Goal: Transaction & Acquisition: Purchase product/service

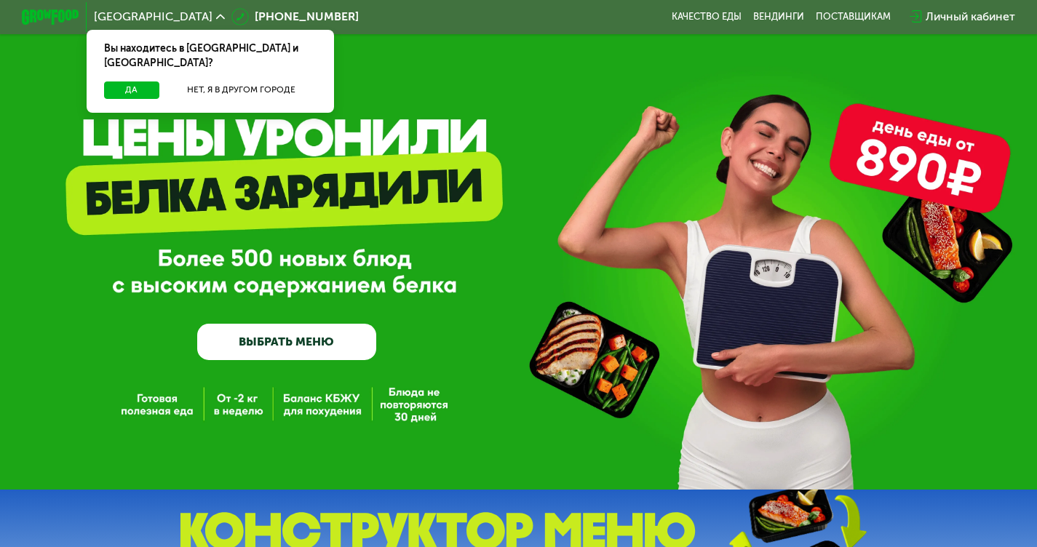
click at [293, 349] on link "ВЫБРАТЬ МЕНЮ" at bounding box center [286, 342] width 179 height 36
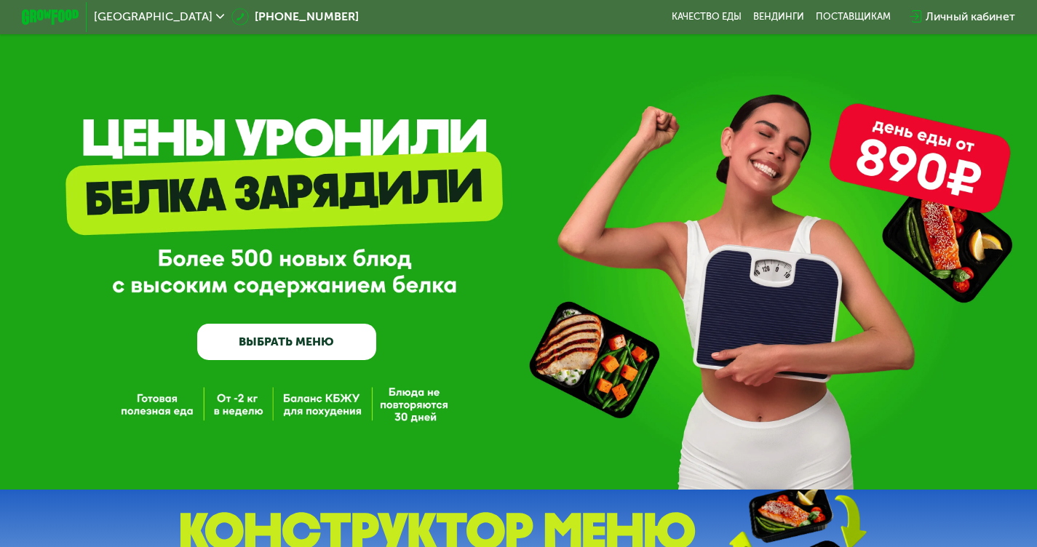
click at [326, 352] on link "ВЫБРАТЬ МЕНЮ" at bounding box center [286, 342] width 179 height 36
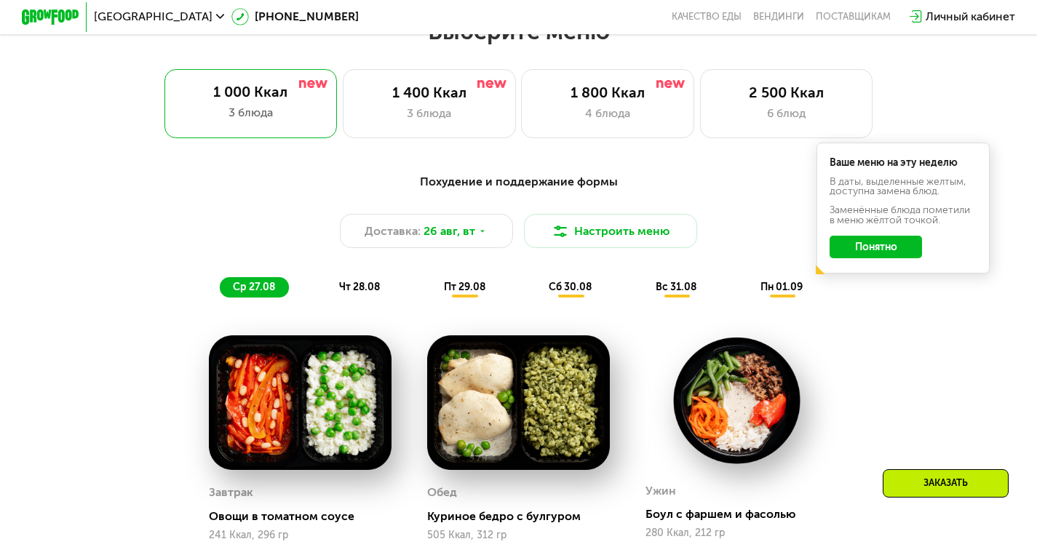
scroll to position [632, 0]
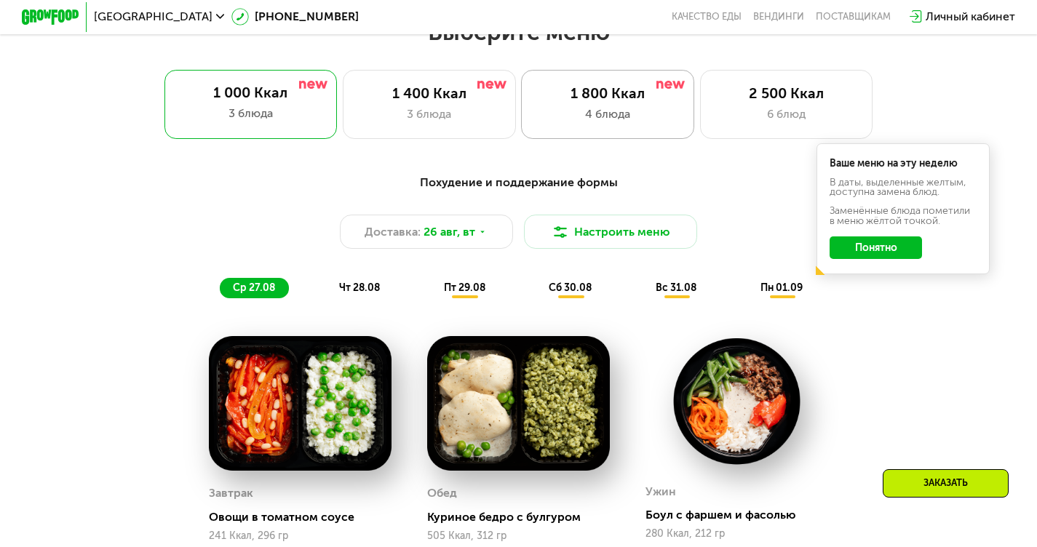
click at [644, 122] on div "4 блюда" at bounding box center [608, 114] width 143 height 17
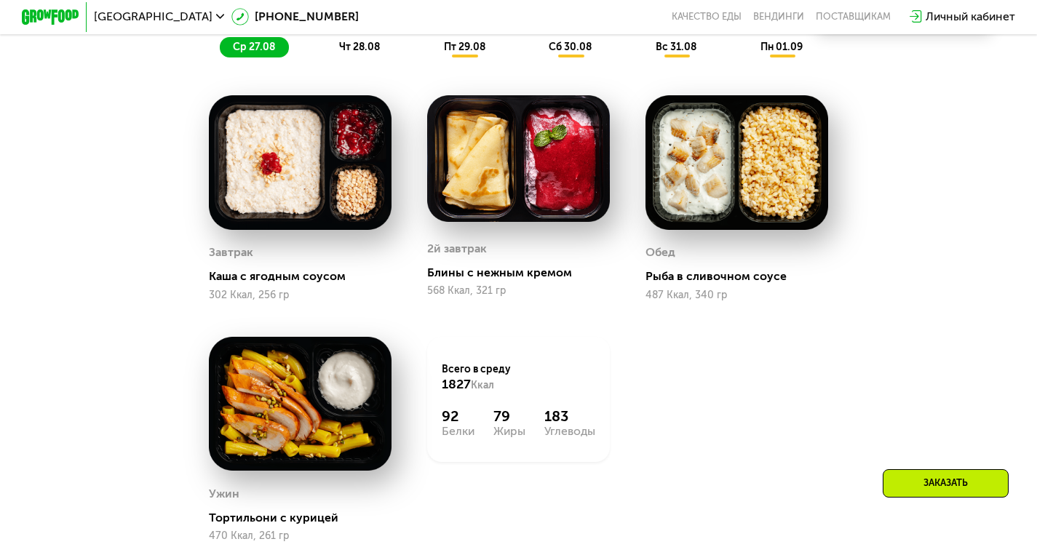
scroll to position [866, 0]
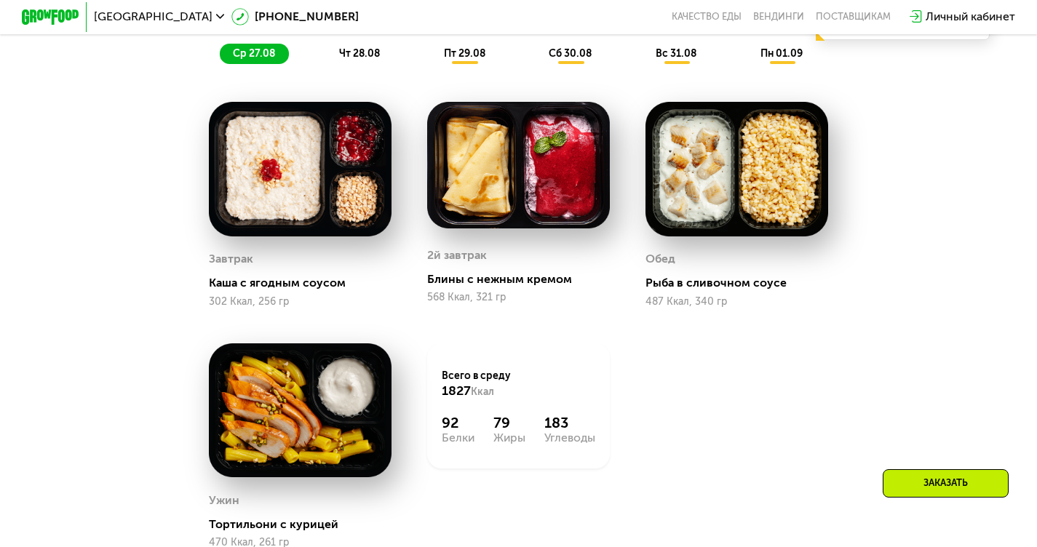
click at [354, 50] on div "Сбалансированное питание на каждый день Доставка: [DATE] Настроить меню ср 27.0…" at bounding box center [518, 2] width 853 height 124
click at [431, 51] on div "чт 28.08" at bounding box center [465, 54] width 69 height 20
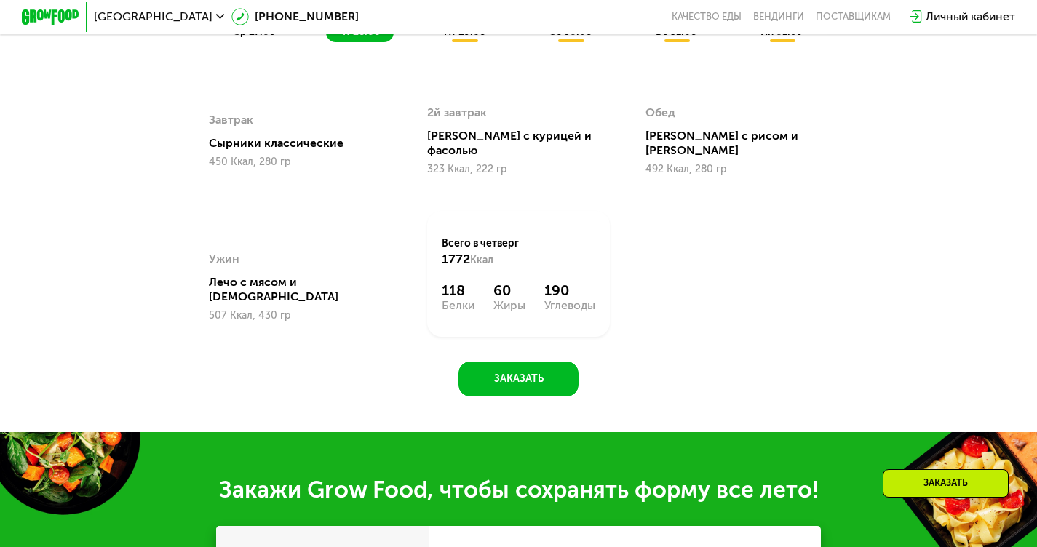
scroll to position [887, 0]
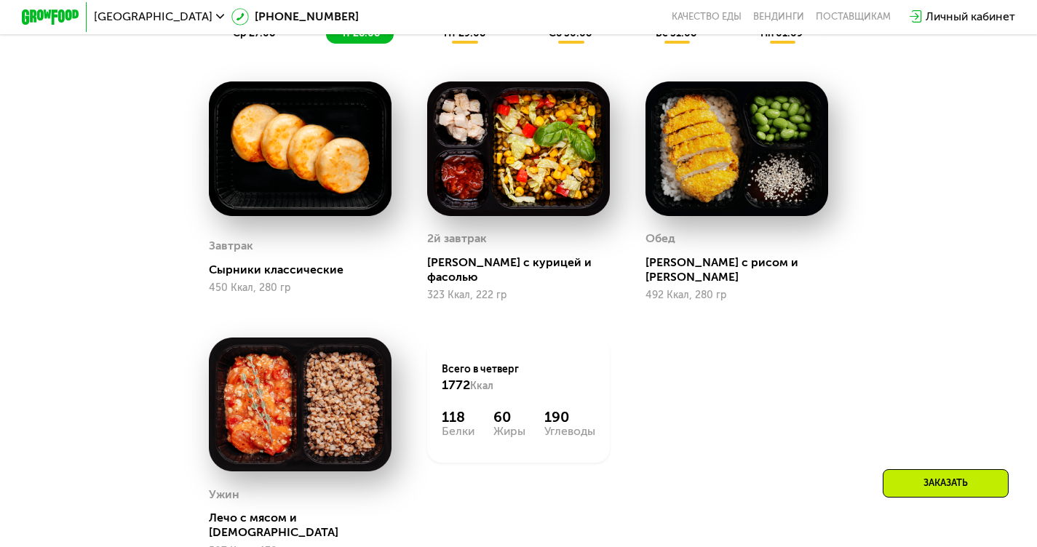
click at [465, 39] on span "пт 29.08" at bounding box center [464, 33] width 41 height 12
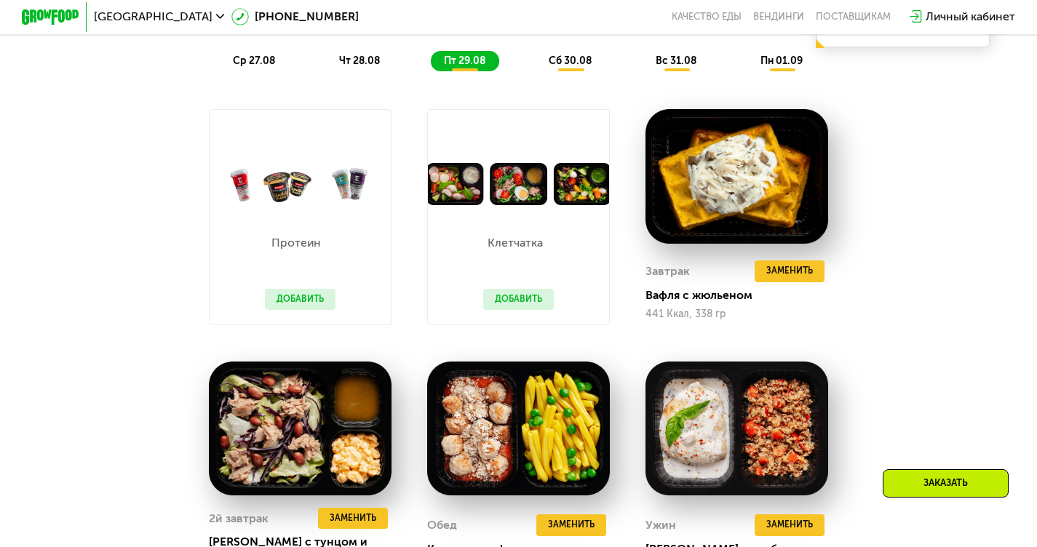
scroll to position [858, 0]
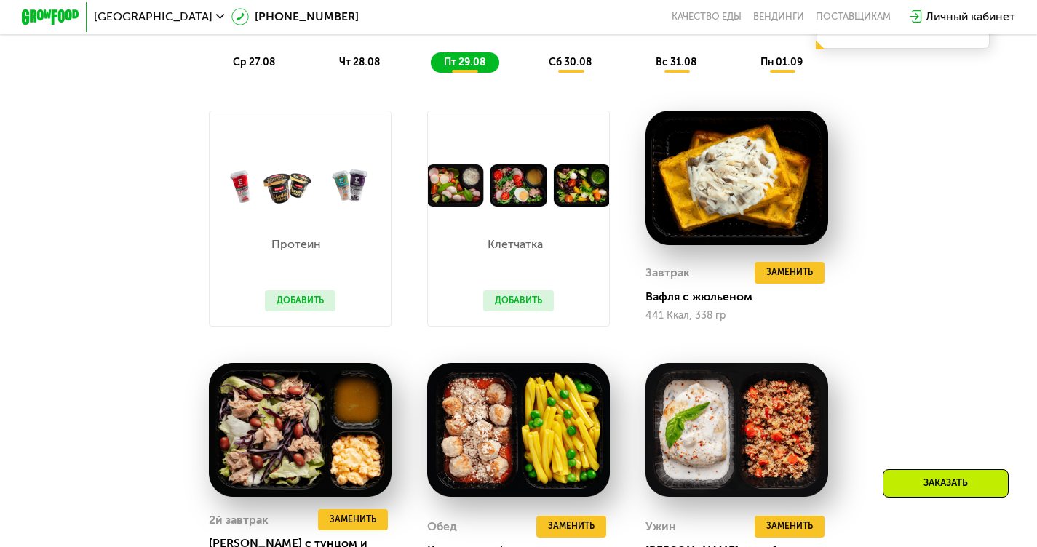
click at [561, 68] on span "сб 30.08" at bounding box center [570, 62] width 43 height 12
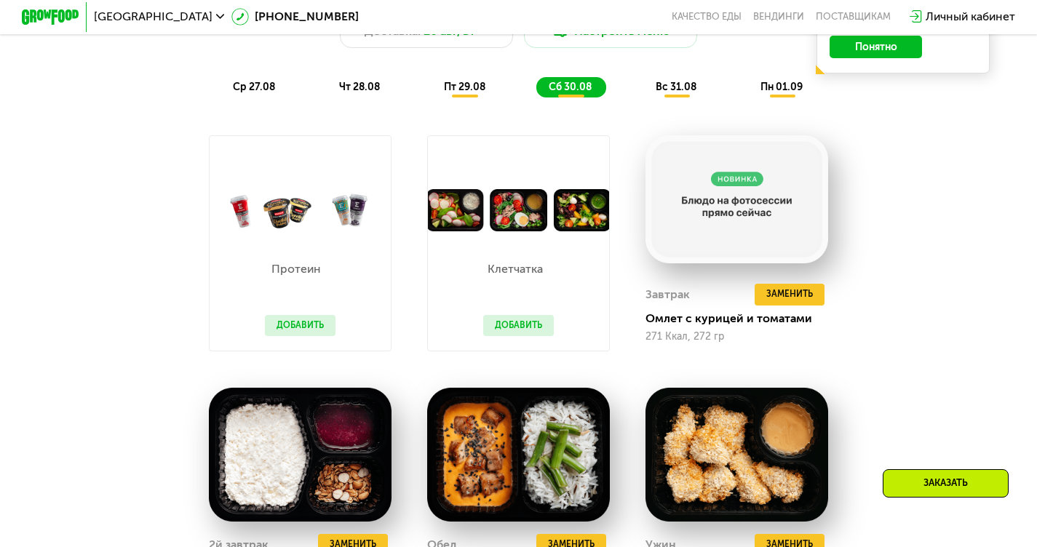
scroll to position [832, 0]
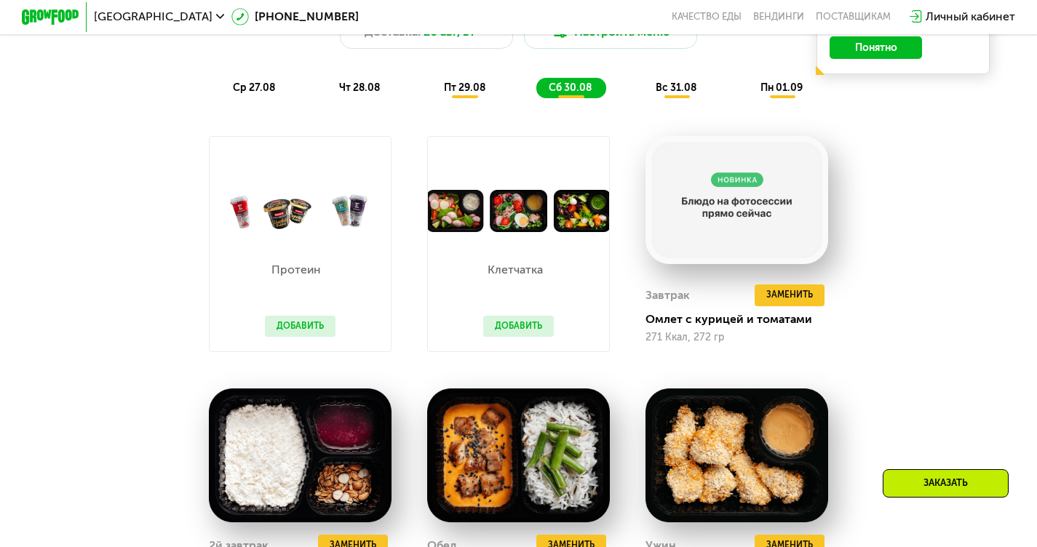
click at [667, 90] on span "вс 31.08" at bounding box center [676, 88] width 41 height 12
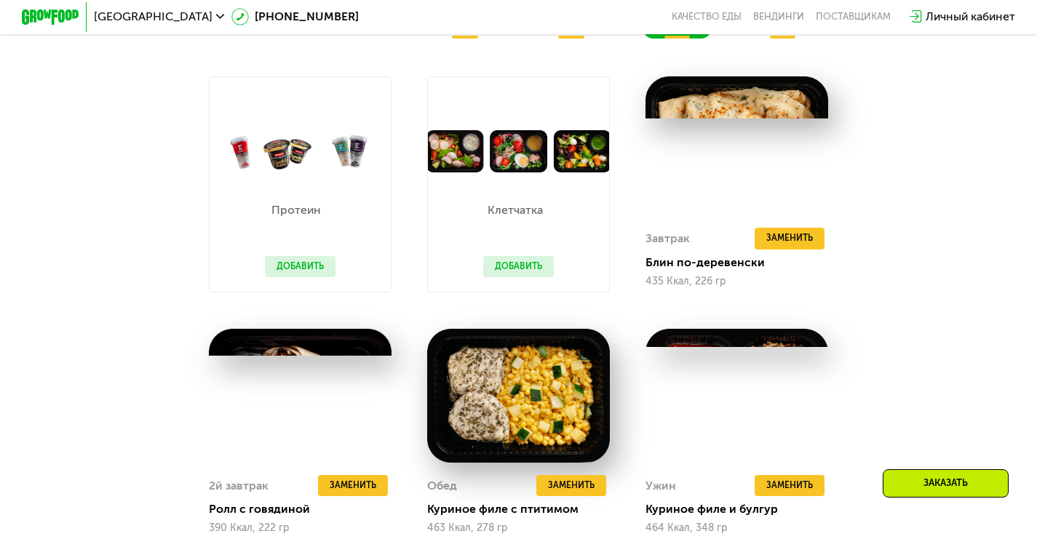
scroll to position [889, 0]
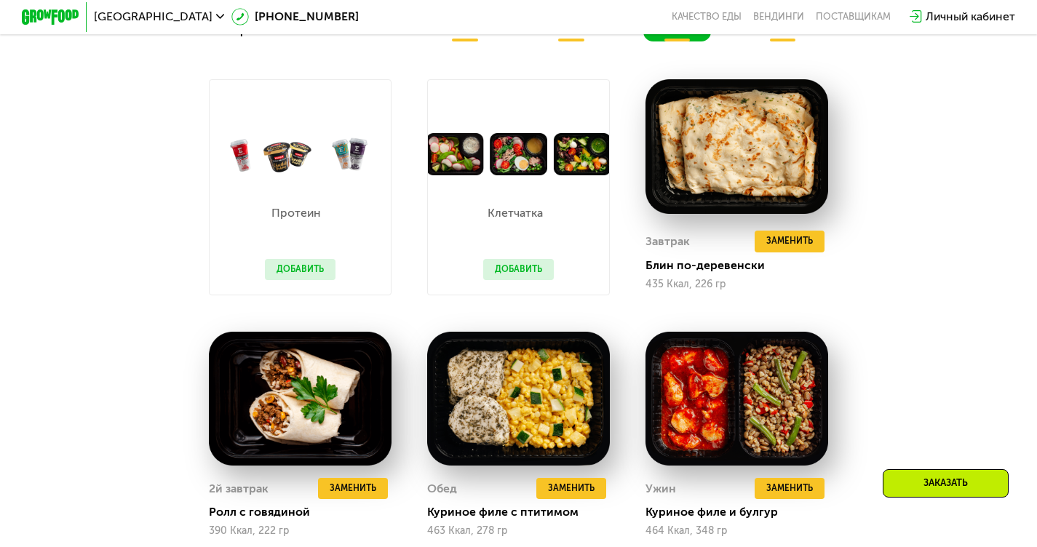
drag, startPoint x: 336, startPoint y: 324, endPoint x: 771, endPoint y: 44, distance: 517.4
click at [771, 44] on div "Сбалансированное питание на каждый день Доставка: [DATE] Настроить меню ср 27.0…" at bounding box center [518, 333] width 887 height 850
click at [771, 37] on span "пн 01.09" at bounding box center [782, 31] width 42 height 12
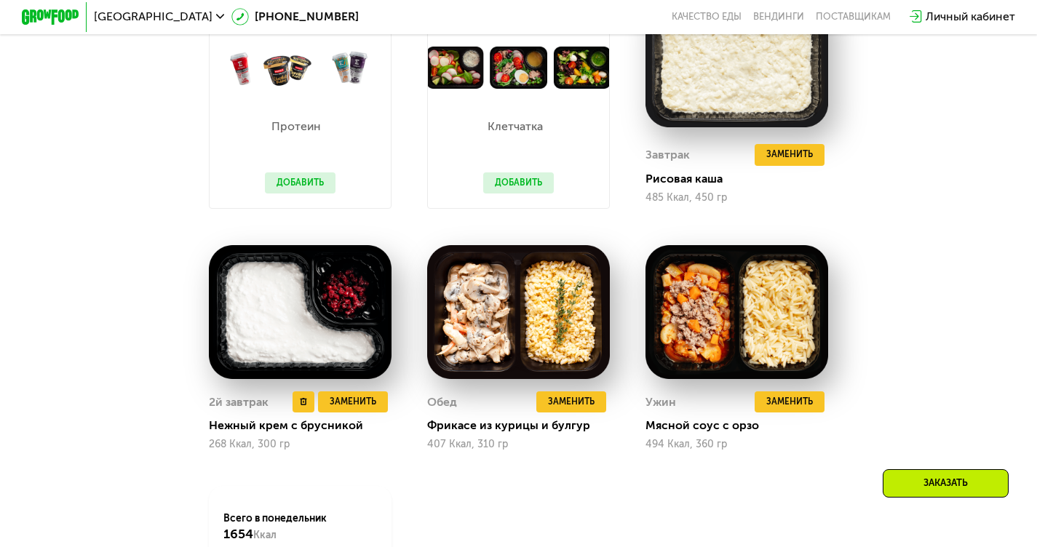
scroll to position [976, 0]
